Goal: Navigation & Orientation: Find specific page/section

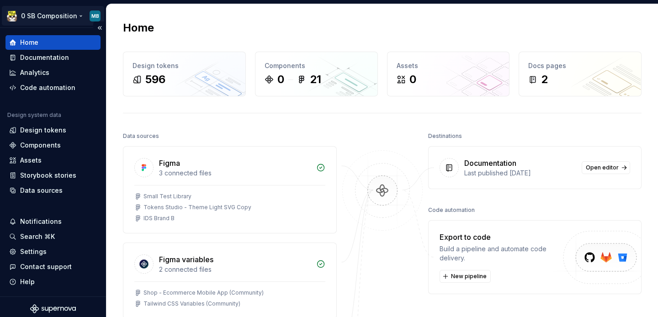
click at [57, 21] on html "0 SB Composition MB Home Documentation Analytics Code automation Design system …" at bounding box center [329, 158] width 658 height 317
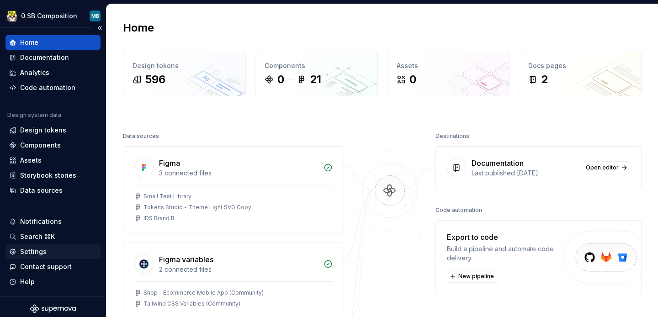
click at [49, 252] on div "Settings" at bounding box center [53, 251] width 88 height 9
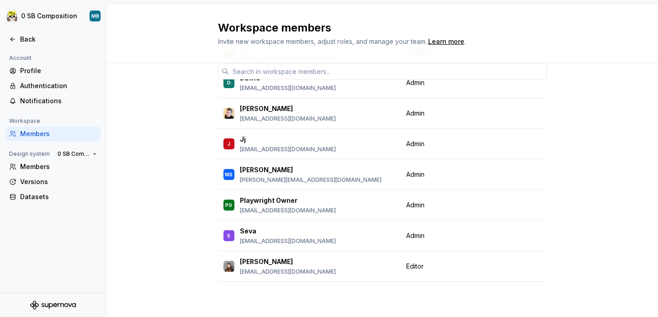
scroll to position [74, 0]
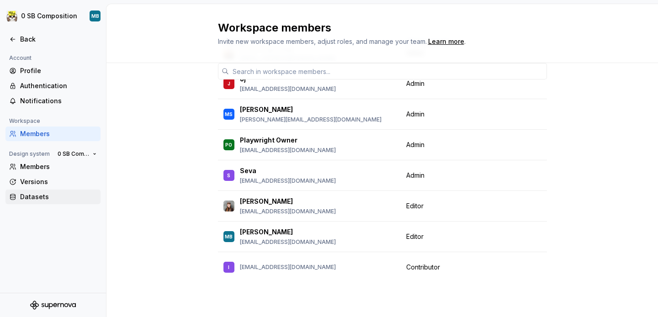
click at [61, 199] on div "Datasets" at bounding box center [58, 196] width 77 height 9
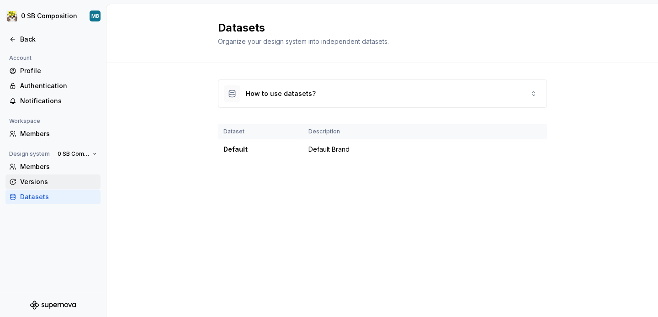
click at [59, 186] on div "Versions" at bounding box center [58, 181] width 77 height 9
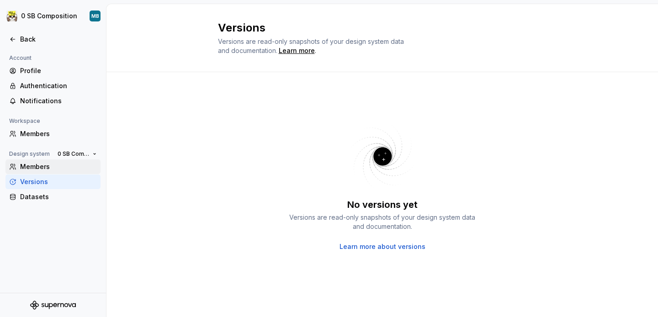
click at [58, 165] on div "Members" at bounding box center [58, 166] width 77 height 9
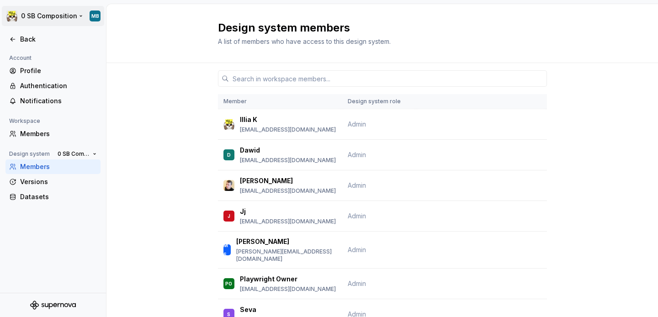
click at [49, 12] on html "0 SB Composition MB Back Account Profile Authentication Notifications Workspace…" at bounding box center [329, 158] width 658 height 317
click at [118, 10] on html "0 SB Composition MB Back Account Profile Authentication Notifications Workspace…" at bounding box center [329, 158] width 658 height 317
click at [27, 39] on div "Back" at bounding box center [58, 39] width 77 height 9
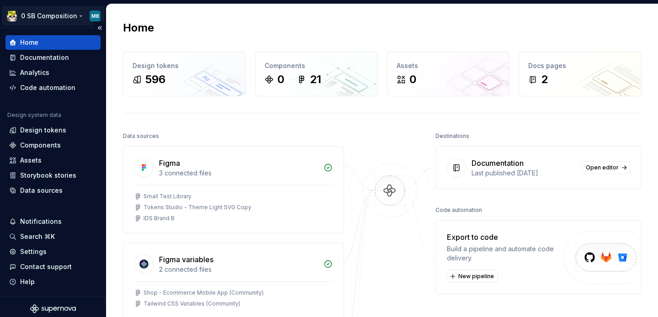
click at [59, 22] on html "0 SB Composition MB Home Documentation Analytics Code automation Design system …" at bounding box center [329, 158] width 658 height 317
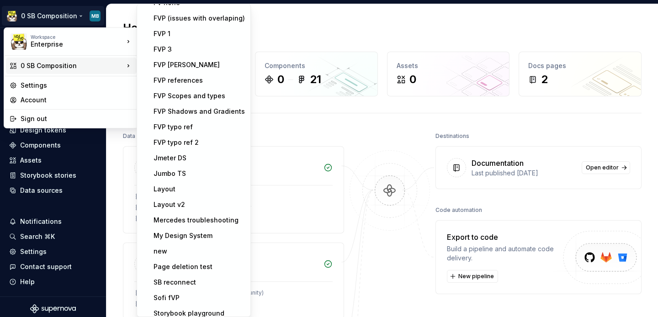
scroll to position [244, 0]
